Goal: Information Seeking & Learning: Learn about a topic

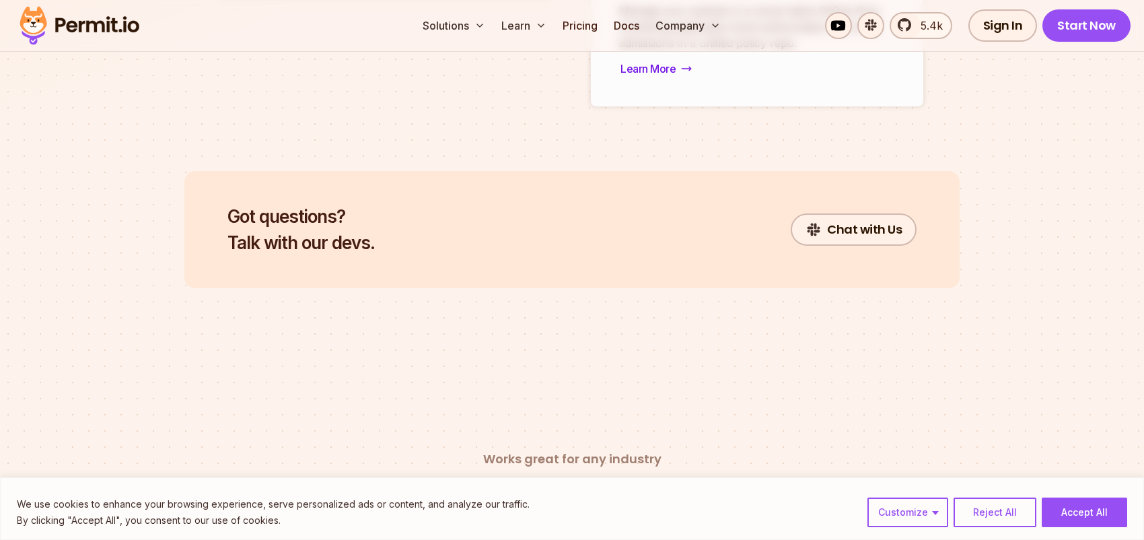
scroll to position [5292, 0]
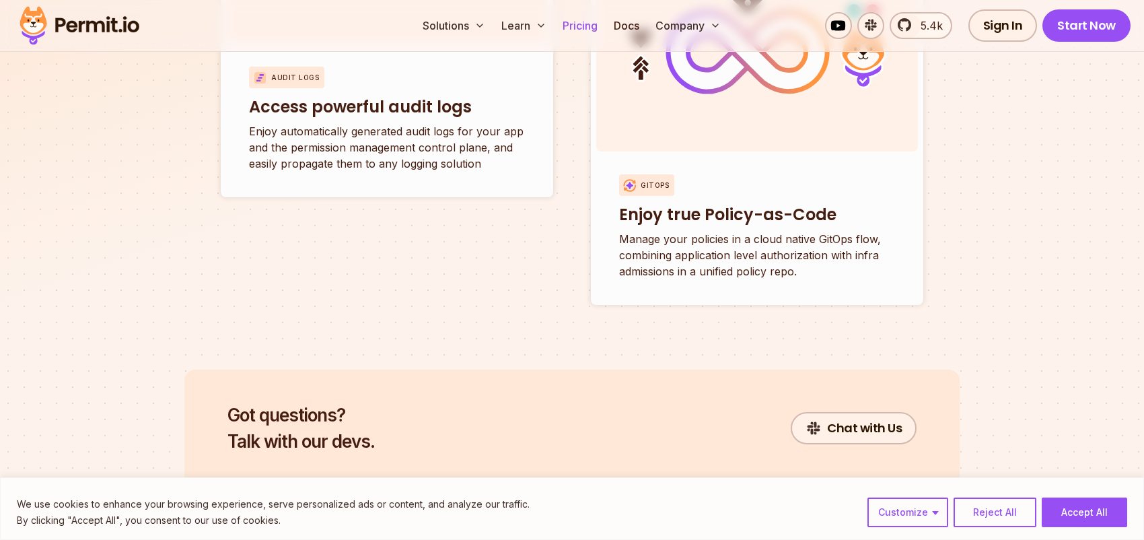
click at [581, 22] on link "Pricing" at bounding box center [580, 25] width 46 height 27
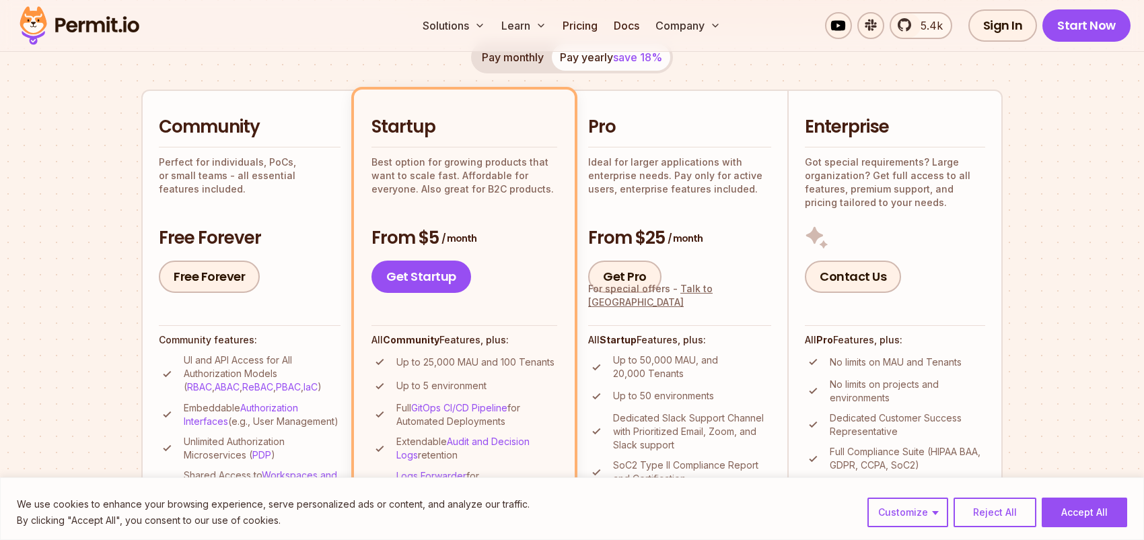
scroll to position [404, 0]
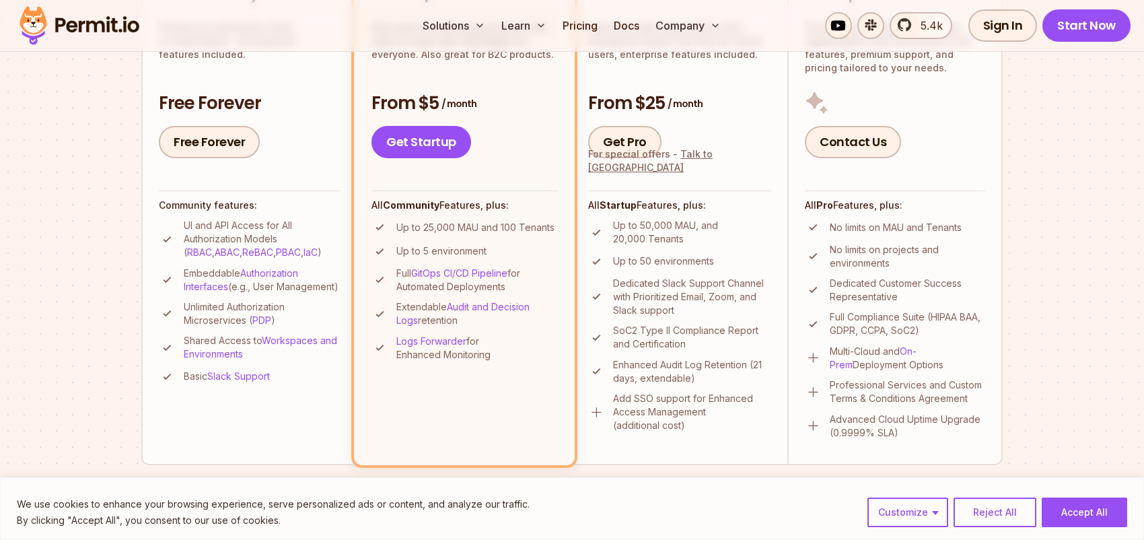
click at [1005, 511] on button "Reject All" at bounding box center [994, 512] width 83 height 30
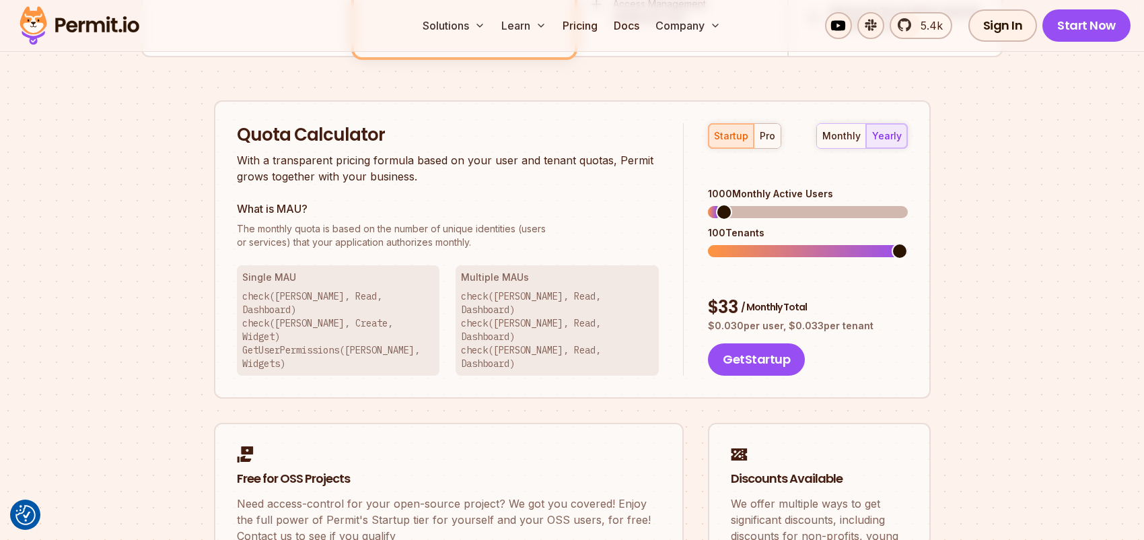
scroll to position [807, 0]
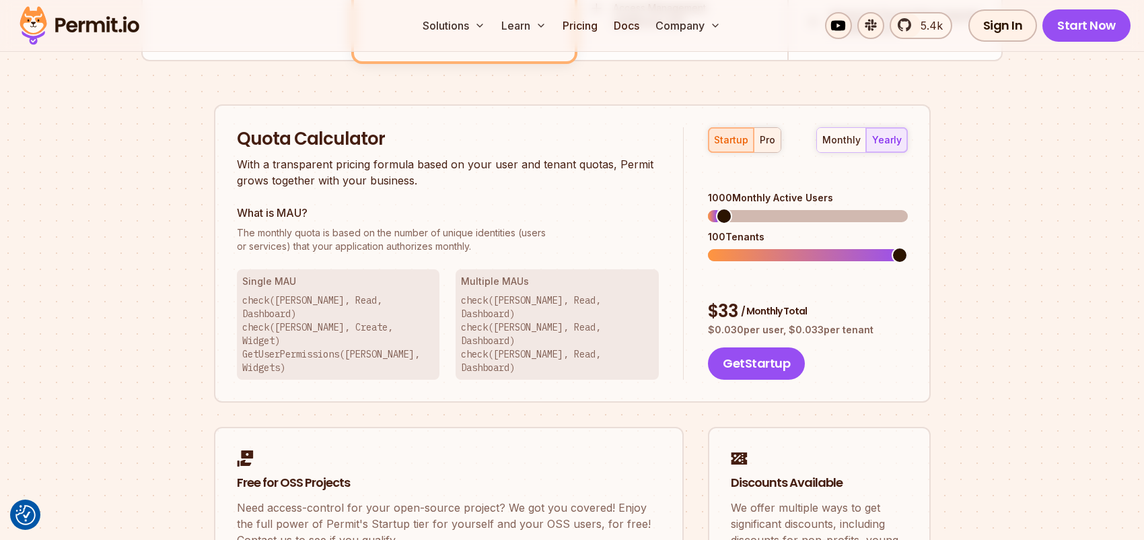
click at [766, 137] on div "pro" at bounding box center [767, 139] width 15 height 13
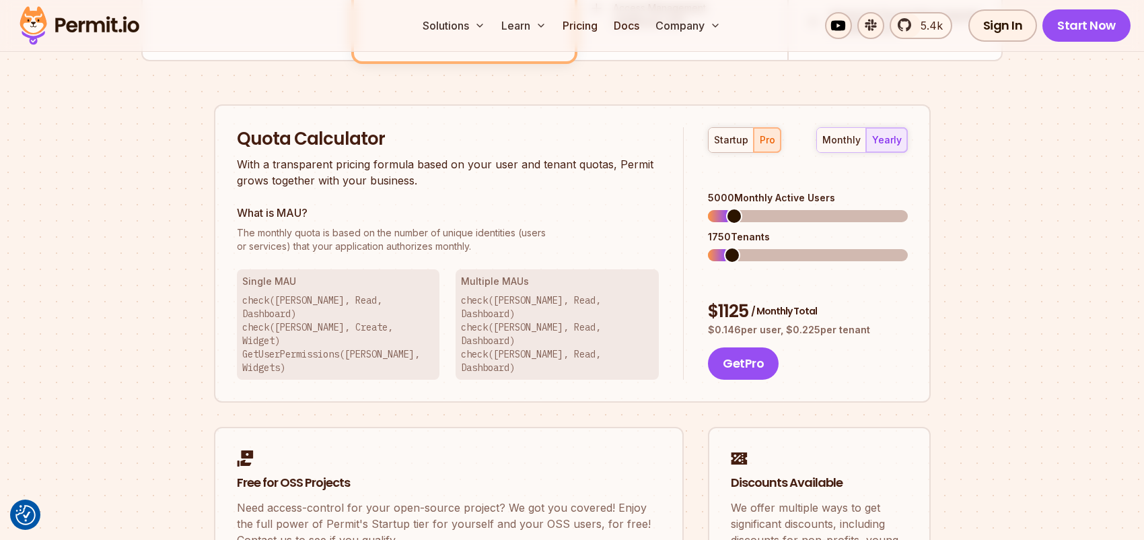
click at [888, 142] on div "monthly yearly" at bounding box center [862, 140] width 92 height 26
click at [719, 139] on div "startup" at bounding box center [731, 139] width 34 height 13
click at [728, 247] on span at bounding box center [736, 255] width 16 height 16
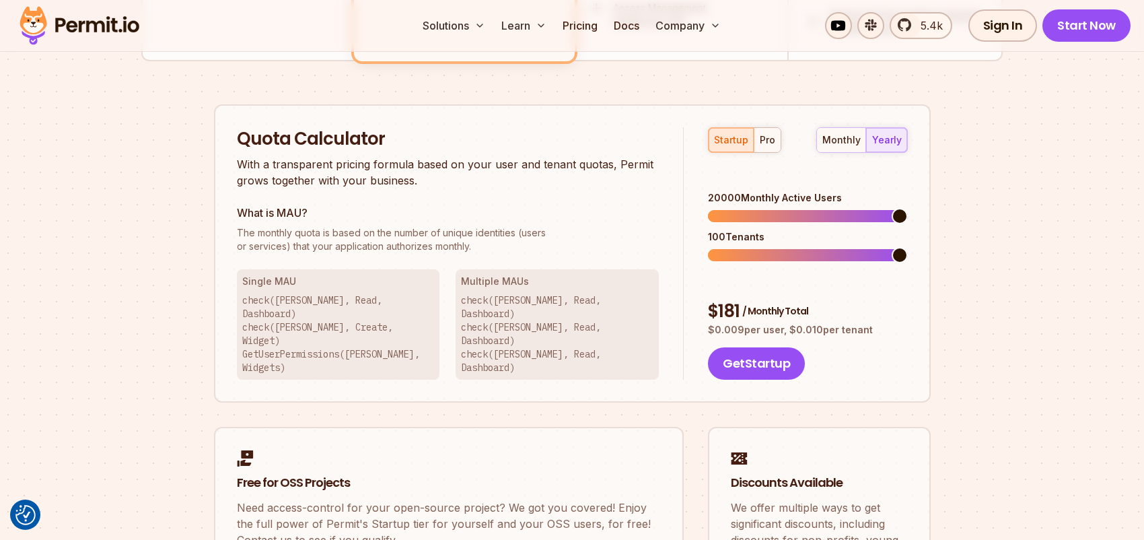
click at [908, 208] on span at bounding box center [900, 216] width 16 height 16
click at [740, 247] on span at bounding box center [736, 255] width 16 height 16
click at [908, 208] on span at bounding box center [900, 216] width 16 height 16
click at [734, 247] on span at bounding box center [736, 255] width 16 height 16
click at [762, 135] on div "pro" at bounding box center [767, 139] width 15 height 13
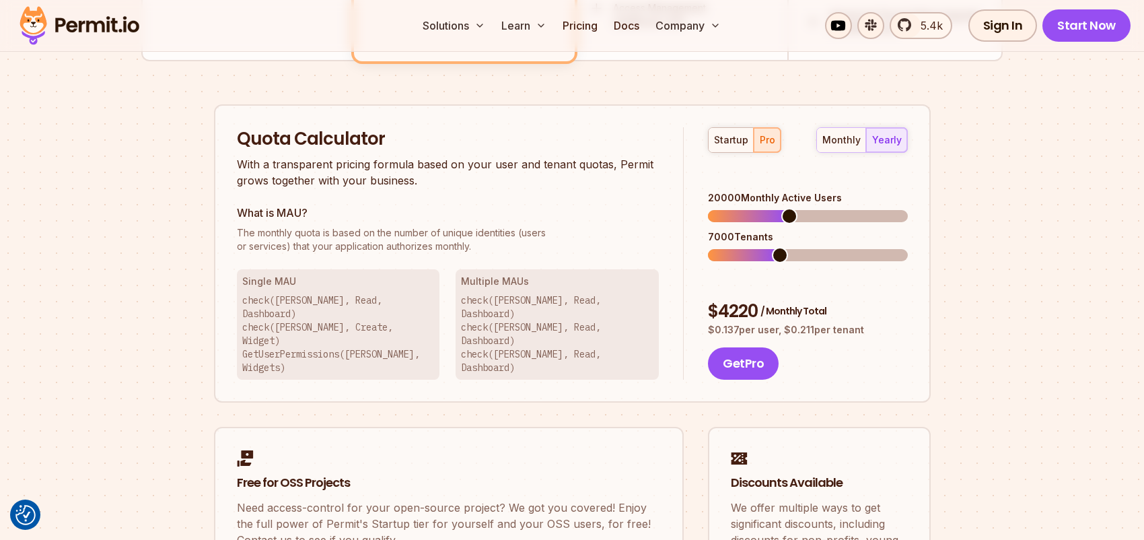
click at [793, 208] on span at bounding box center [789, 216] width 16 height 16
click at [908, 208] on span at bounding box center [900, 216] width 16 height 16
click at [724, 247] on span at bounding box center [731, 255] width 16 height 16
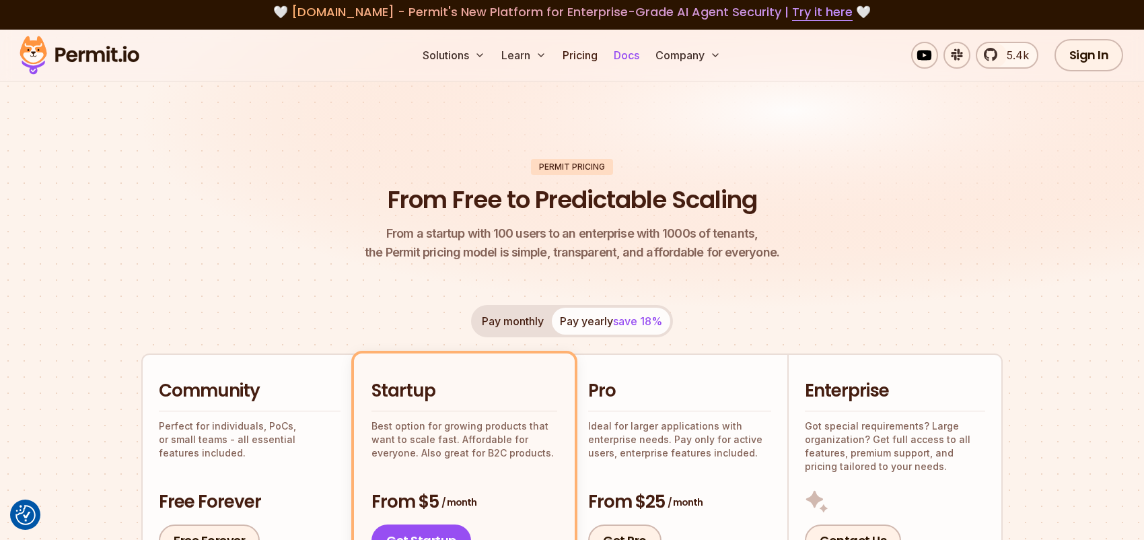
scroll to position [0, 0]
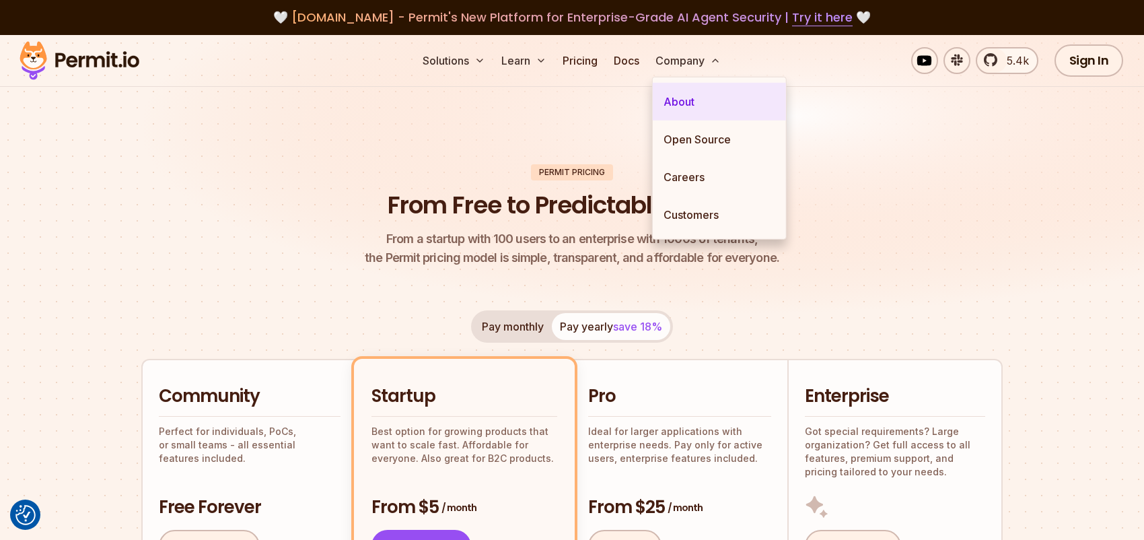
click at [695, 104] on link "About" at bounding box center [719, 102] width 133 height 38
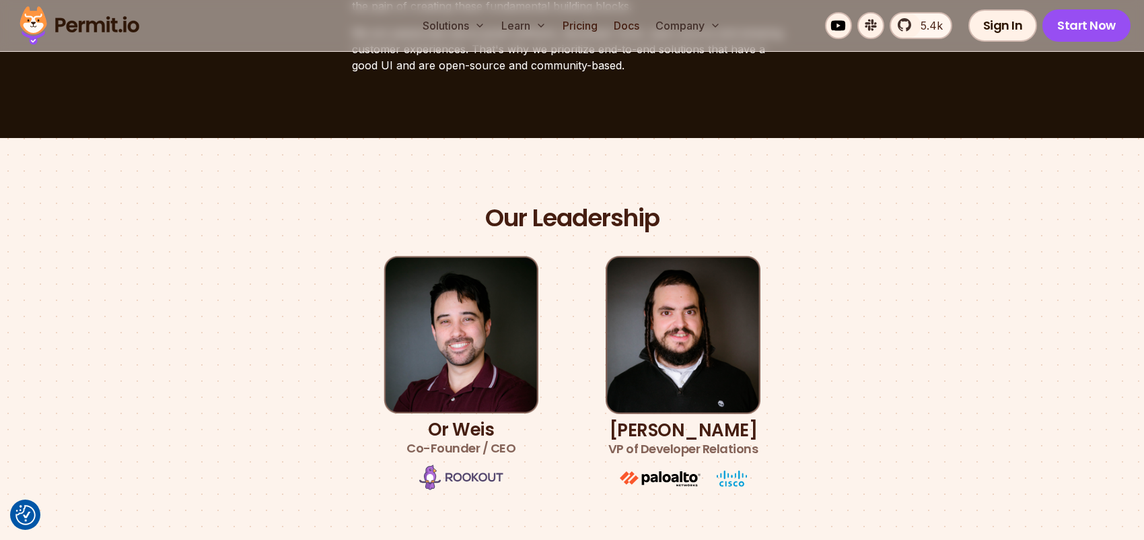
scroll to position [606, 0]
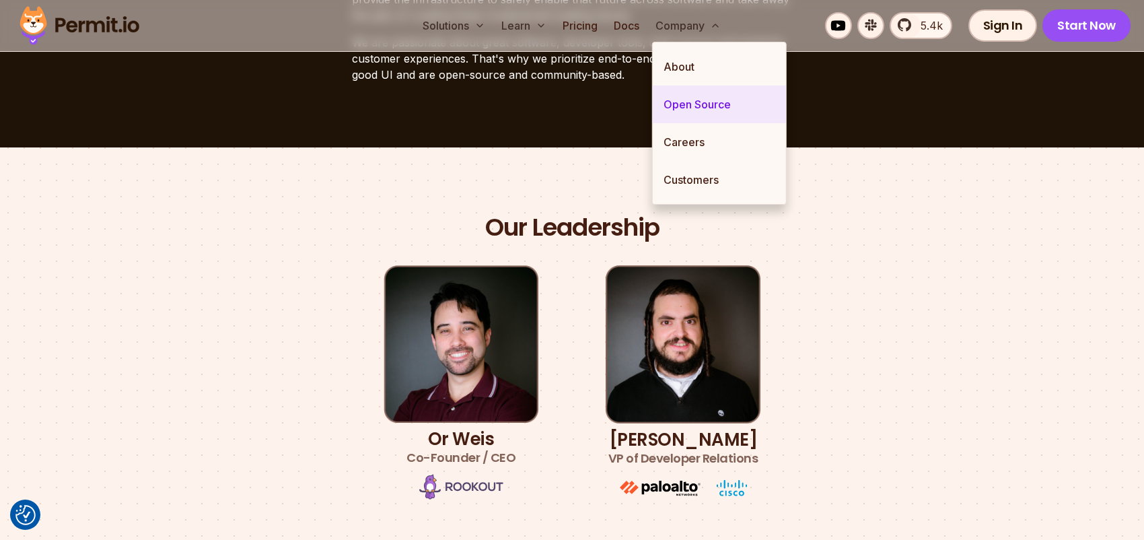
click at [708, 104] on link "Open Source" at bounding box center [719, 104] width 133 height 38
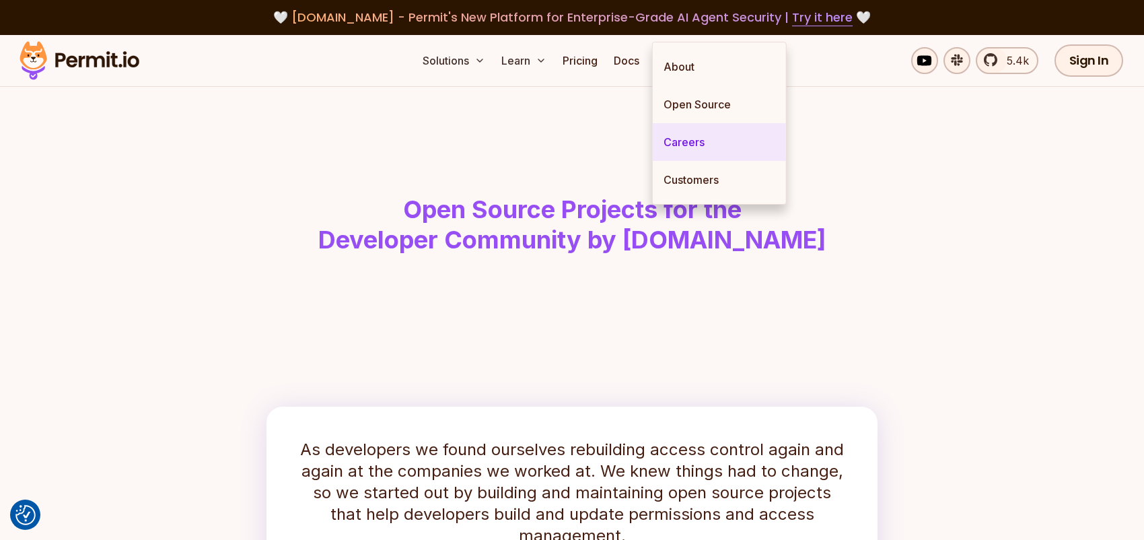
click at [686, 147] on link "Careers" at bounding box center [719, 142] width 133 height 38
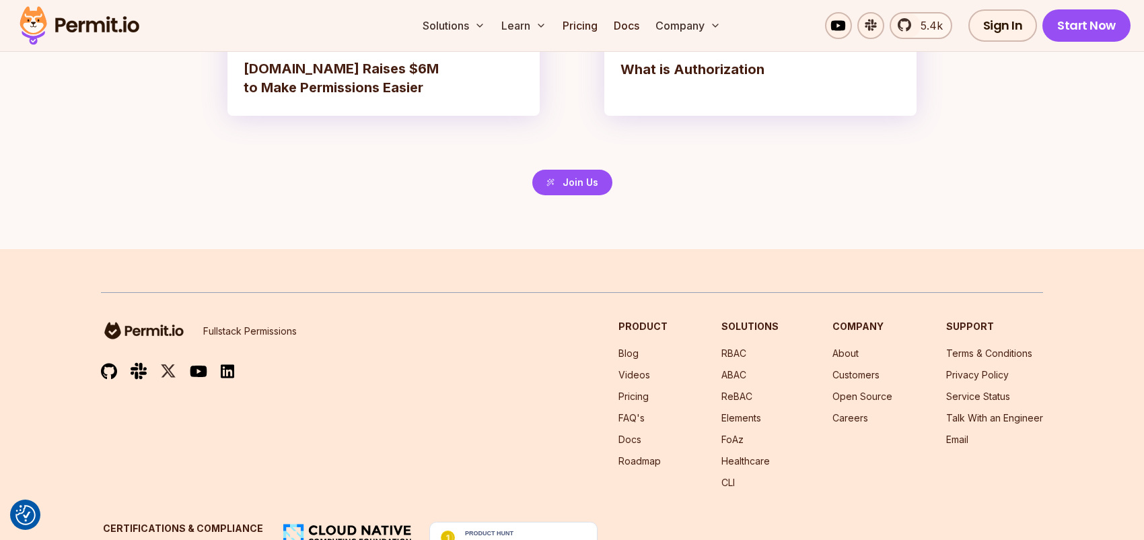
scroll to position [3215, 0]
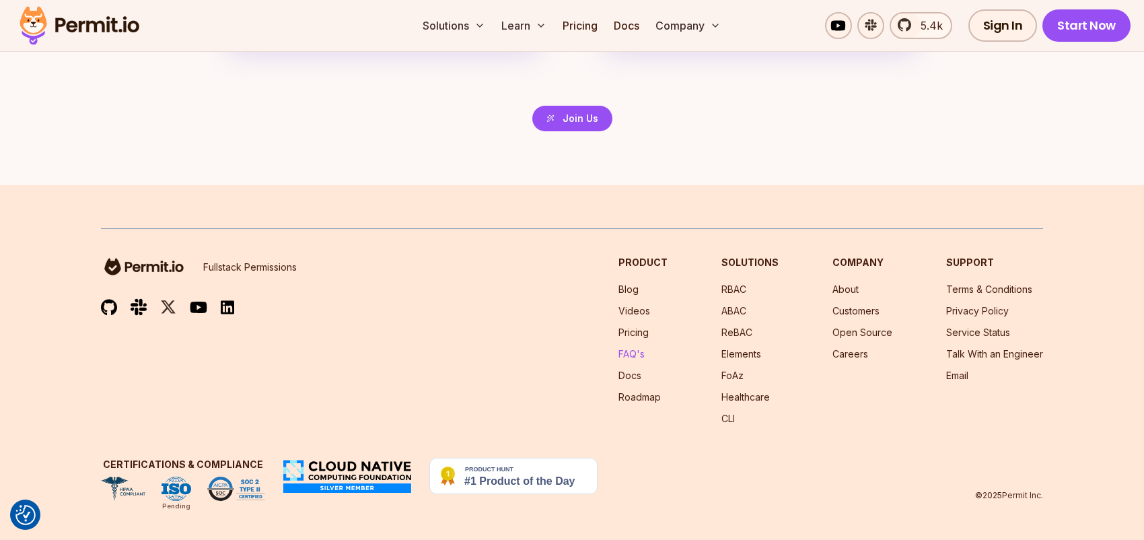
click at [639, 349] on link "FAQ's" at bounding box center [631, 353] width 26 height 11
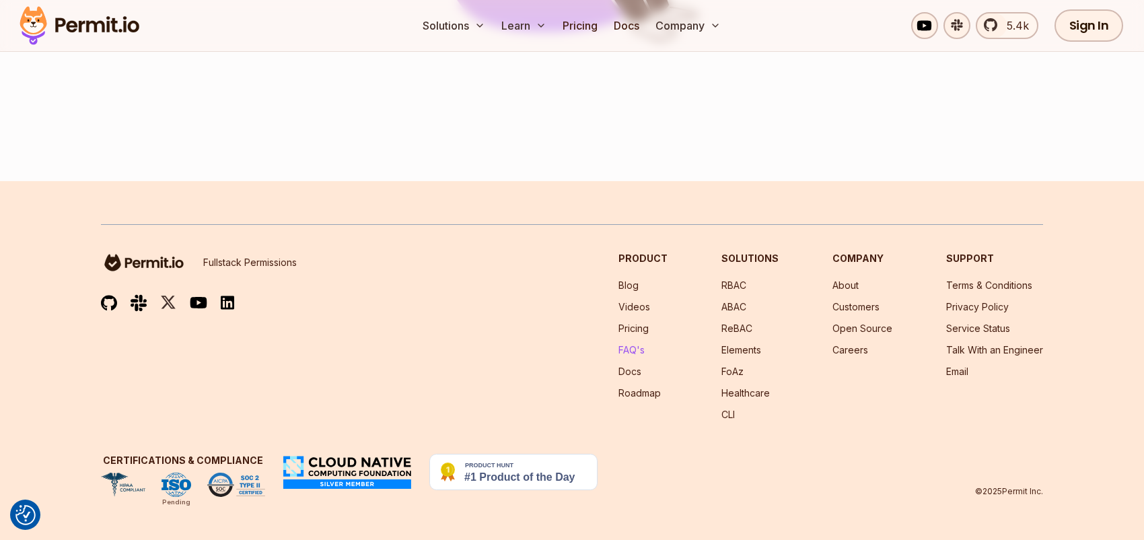
scroll to position [34, 0]
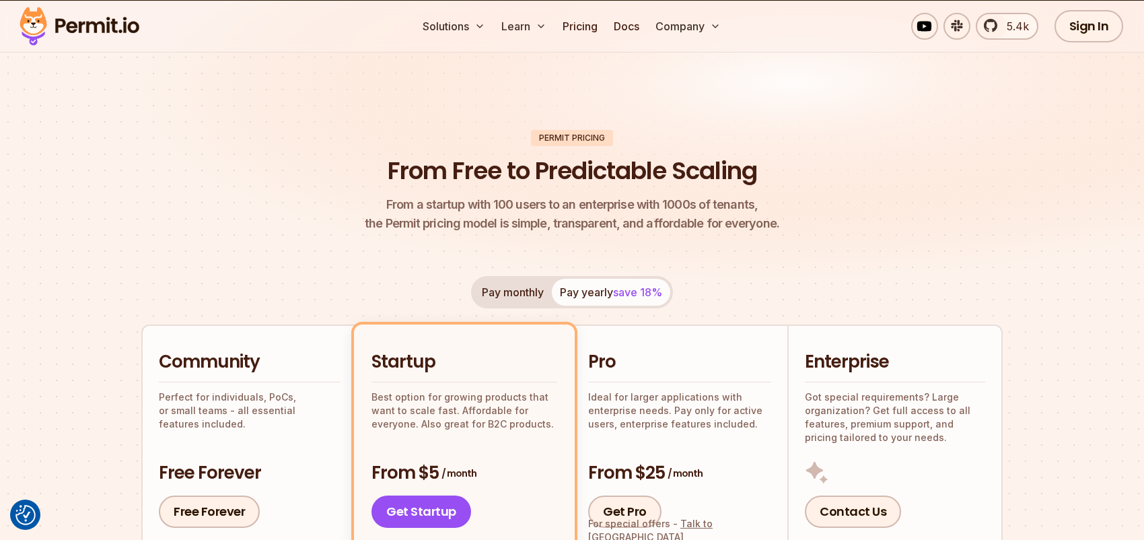
click at [599, 294] on div "Pay monthly Pay yearly save 18%" at bounding box center [572, 292] width 202 height 32
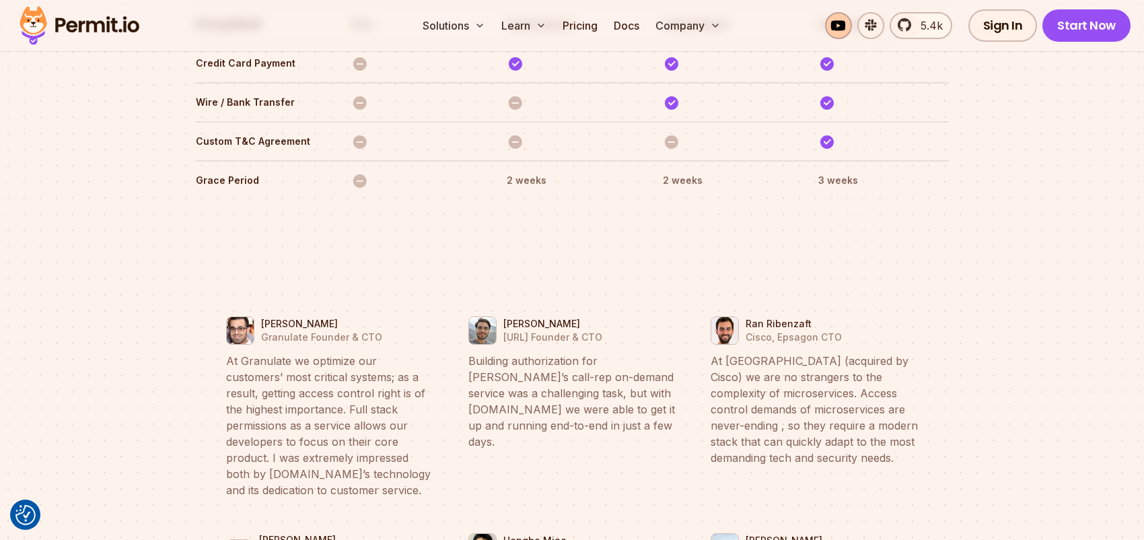
scroll to position [4744, 0]
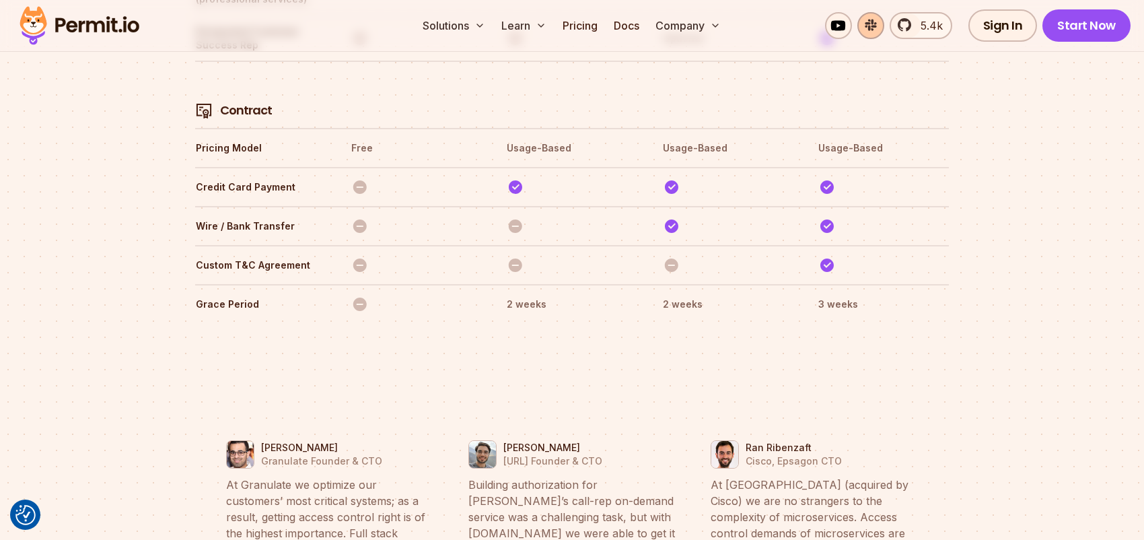
click at [873, 25] on link at bounding box center [870, 25] width 27 height 27
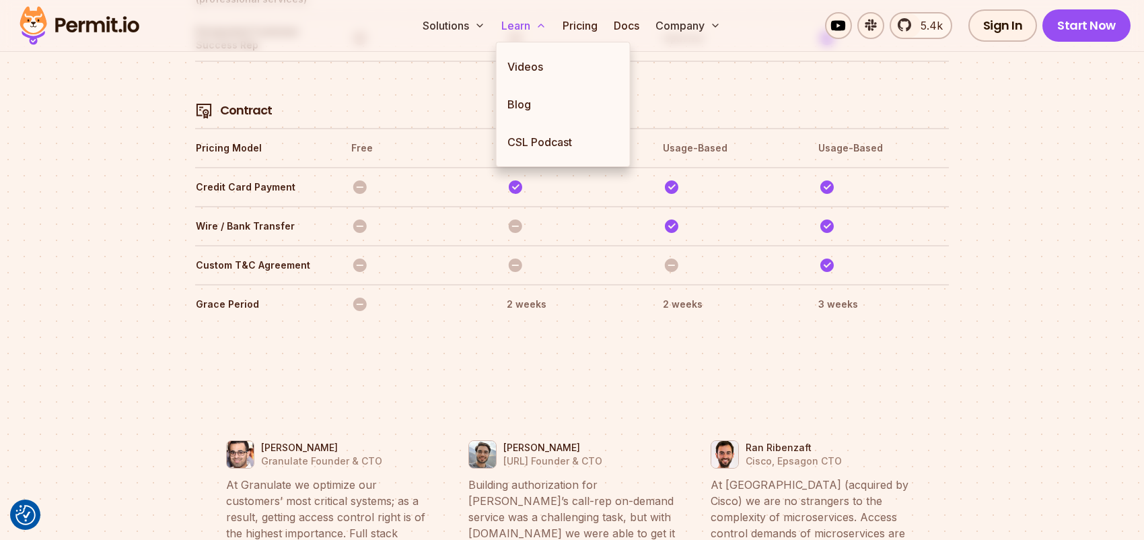
click at [532, 25] on button "Learn" at bounding box center [524, 25] width 56 height 27
click at [789, 35] on div "5.4k Sign In Start Now" at bounding box center [944, 25] width 372 height 32
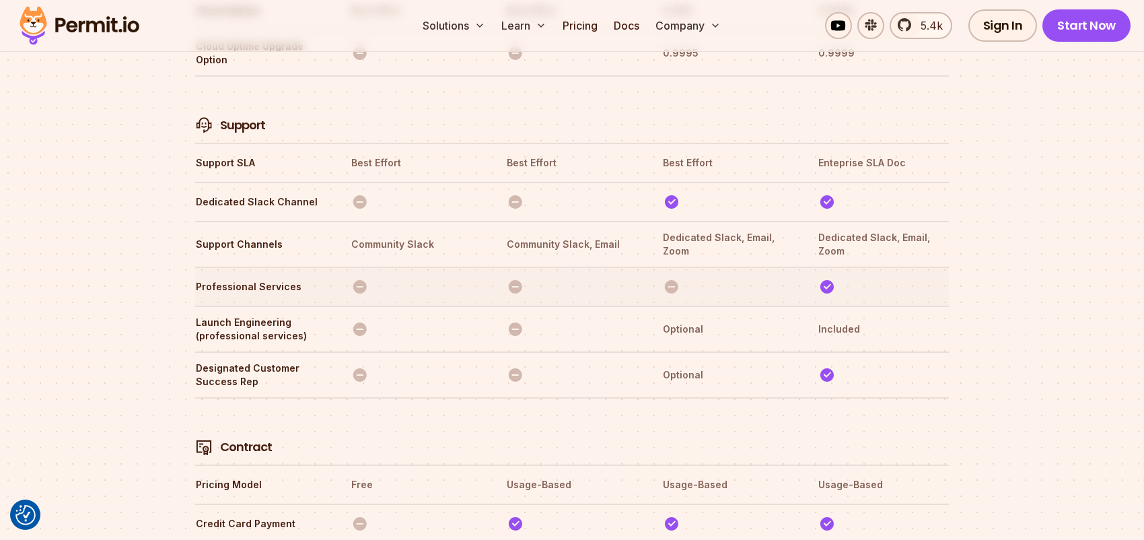
scroll to position [4341, 0]
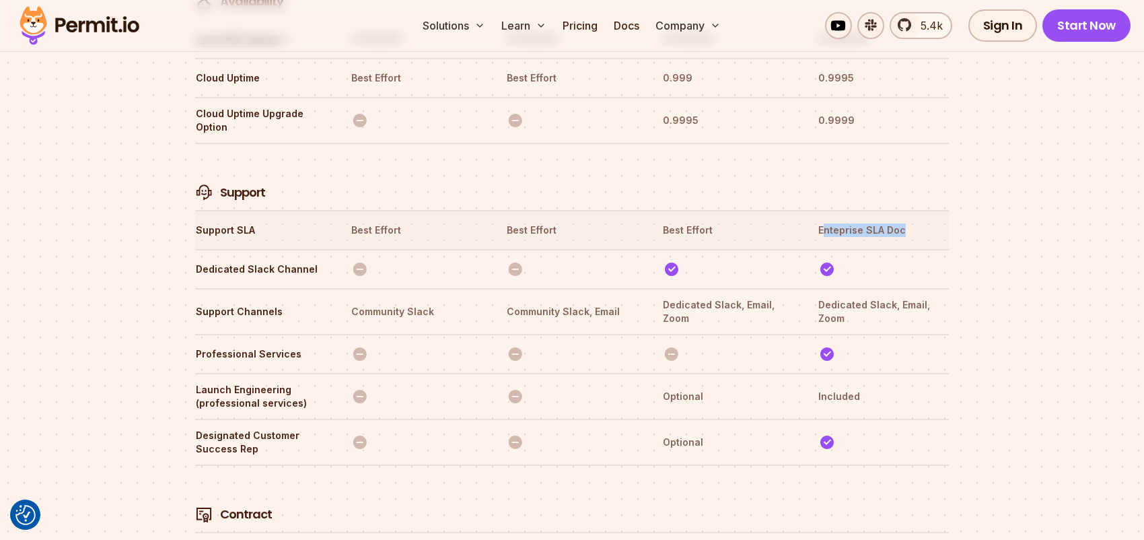
drag, startPoint x: 823, startPoint y: 155, endPoint x: 912, endPoint y: 155, distance: 88.8
click at [912, 219] on th "Enteprise SLA Doc" at bounding box center [883, 230] width 131 height 22
drag, startPoint x: 798, startPoint y: 203, endPoint x: 871, endPoint y: 203, distance: 72.7
click at [871, 249] on tr "Dedicated Slack Channel" at bounding box center [572, 268] width 754 height 39
drag, startPoint x: 816, startPoint y: 238, endPoint x: 933, endPoint y: 252, distance: 118.0
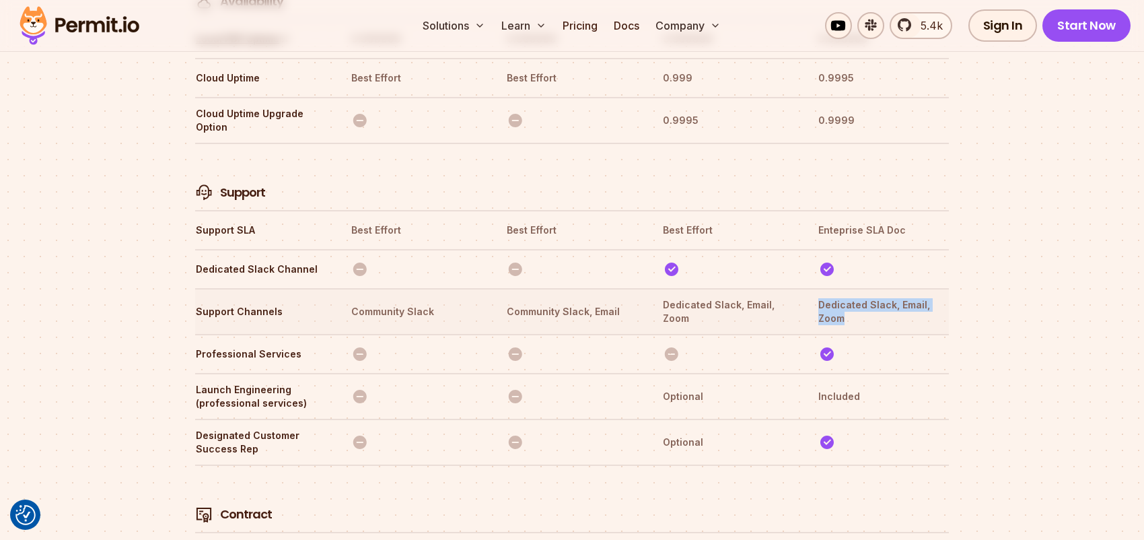
click at [933, 288] on tr "Support Channels Community Slack Community Slack, Email Dedicated Slack, Email,…" at bounding box center [572, 311] width 754 height 46
drag, startPoint x: 822, startPoint y: 323, endPoint x: 910, endPoint y: 325, distance: 88.2
click at [910, 382] on th "Included" at bounding box center [883, 396] width 131 height 28
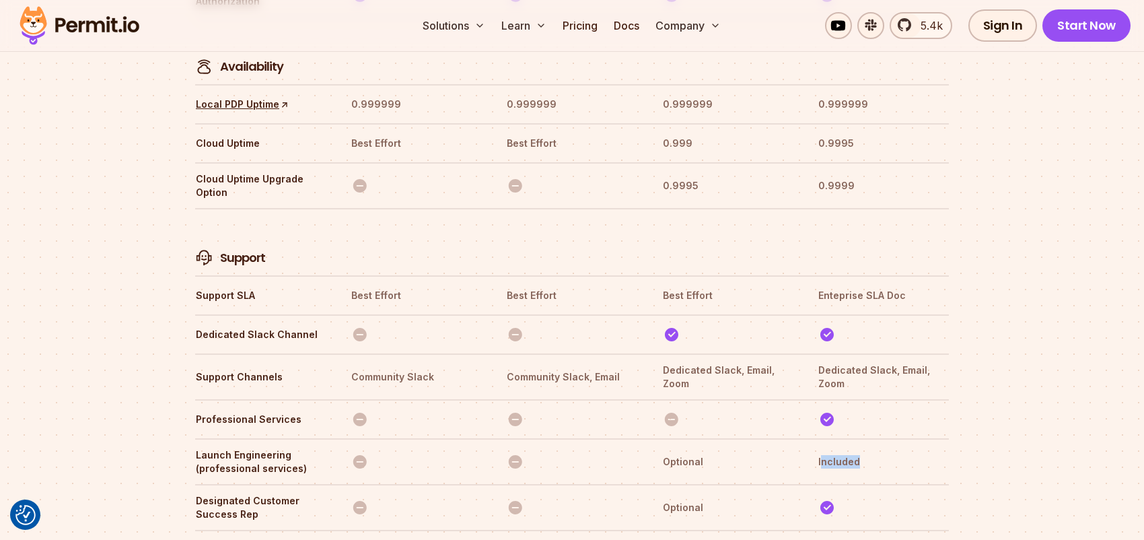
scroll to position [4273, 0]
